Goal: Task Accomplishment & Management: Use online tool/utility

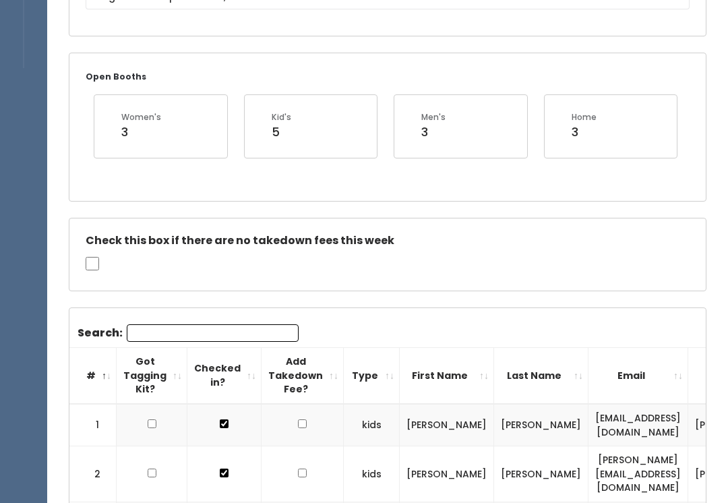
scroll to position [0, 183]
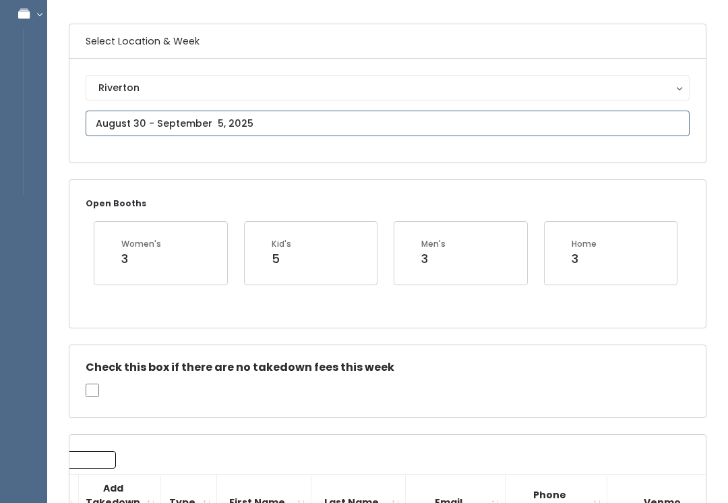
click at [381, 134] on input "text" at bounding box center [388, 124] width 604 height 26
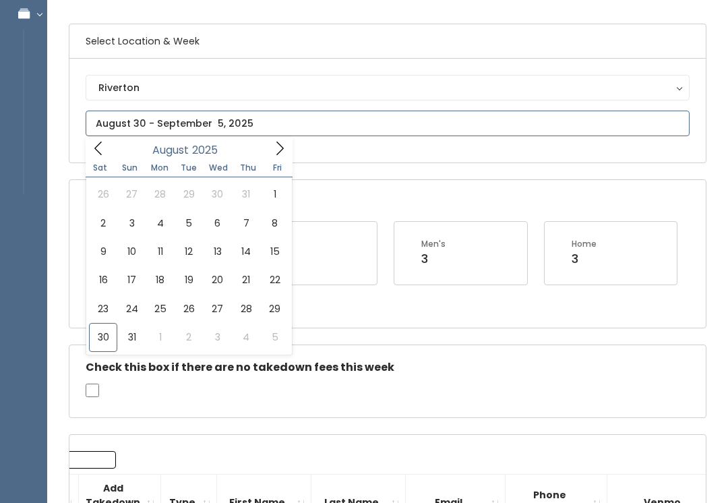
click at [280, 150] on icon at bounding box center [279, 148] width 15 height 15
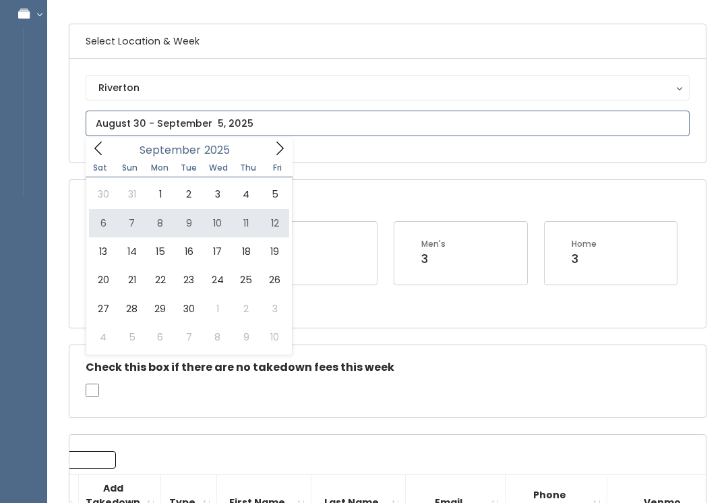
type input "September 6 to September 12"
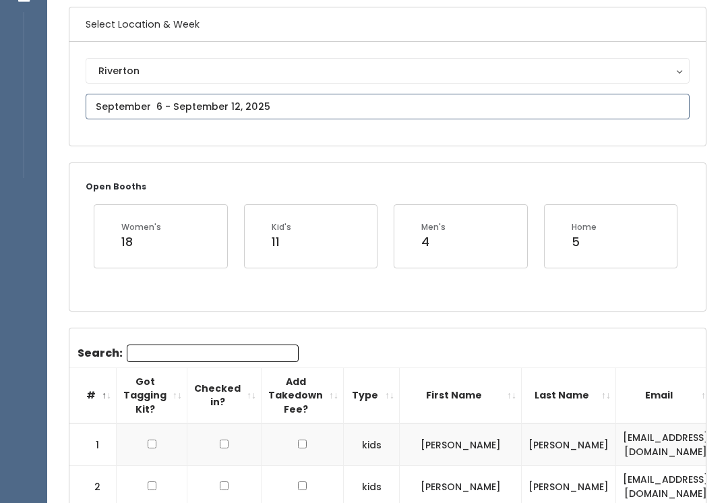
click at [530, 94] on input "text" at bounding box center [388, 107] width 604 height 26
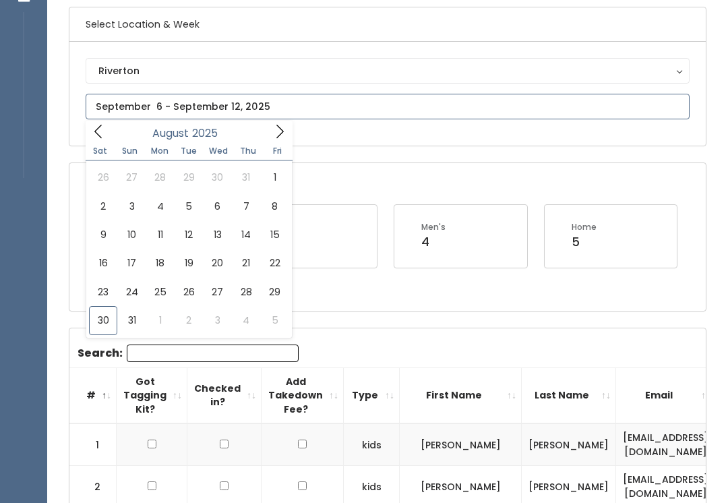
click at [280, 124] on icon at bounding box center [279, 131] width 15 height 15
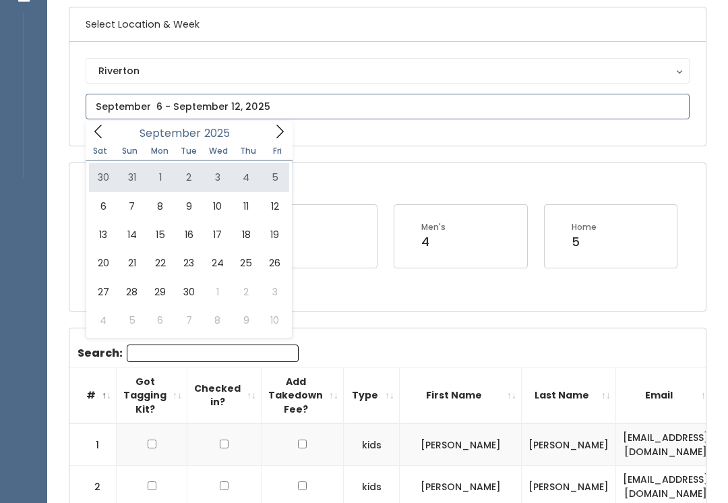
type input "August 30 to September 5"
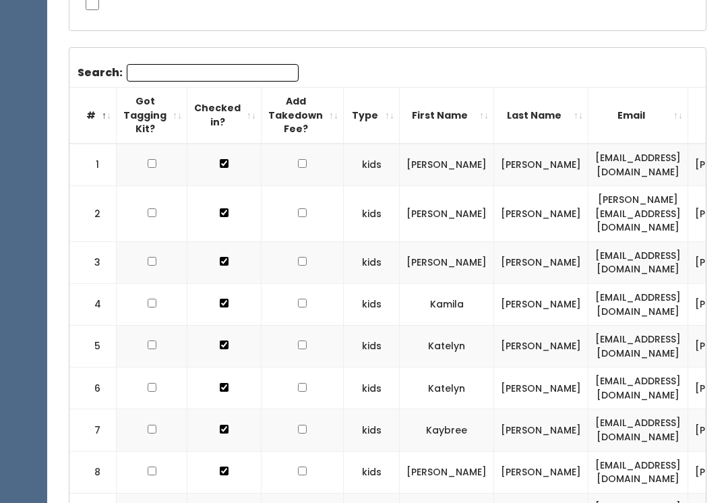
click at [241, 65] on input "Search:" at bounding box center [213, 73] width 172 height 18
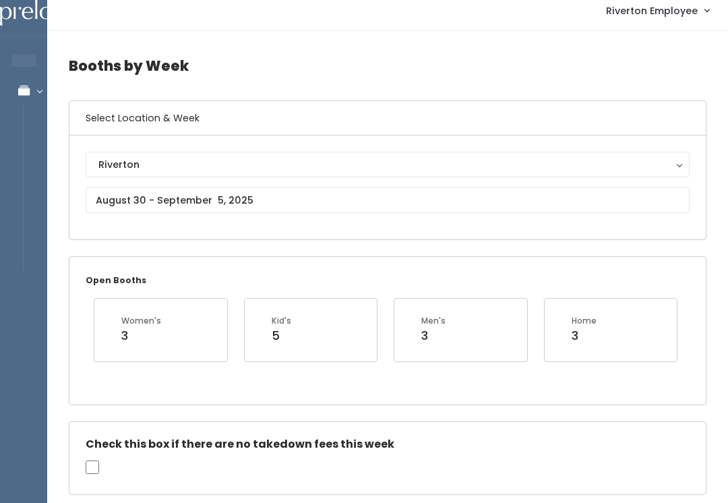
type input "J"
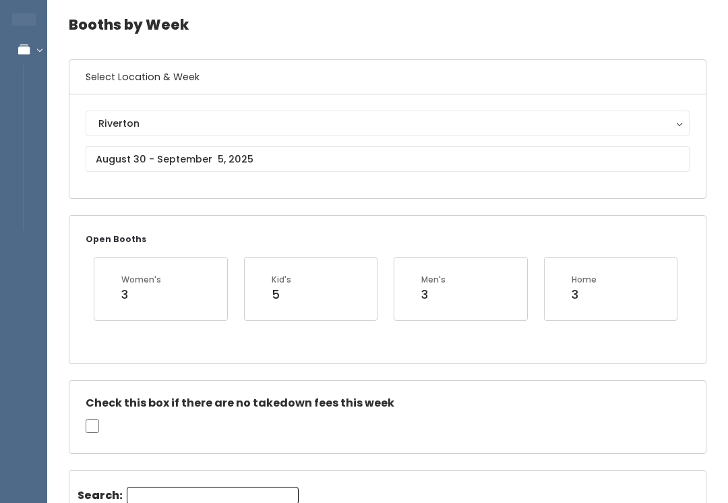
scroll to position [49, 0]
